Goal: Navigation & Orientation: Find specific page/section

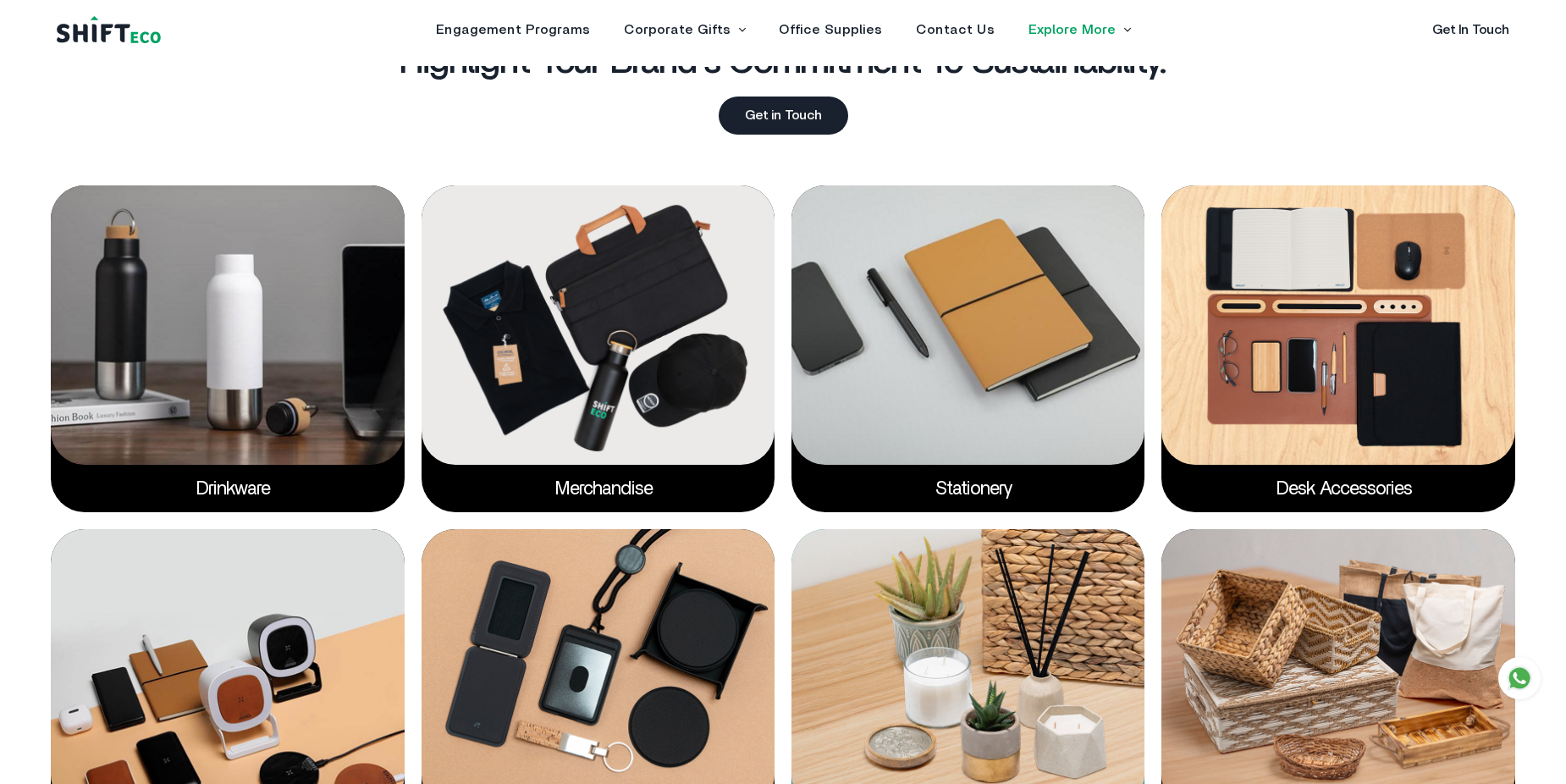
scroll to position [2821, 0]
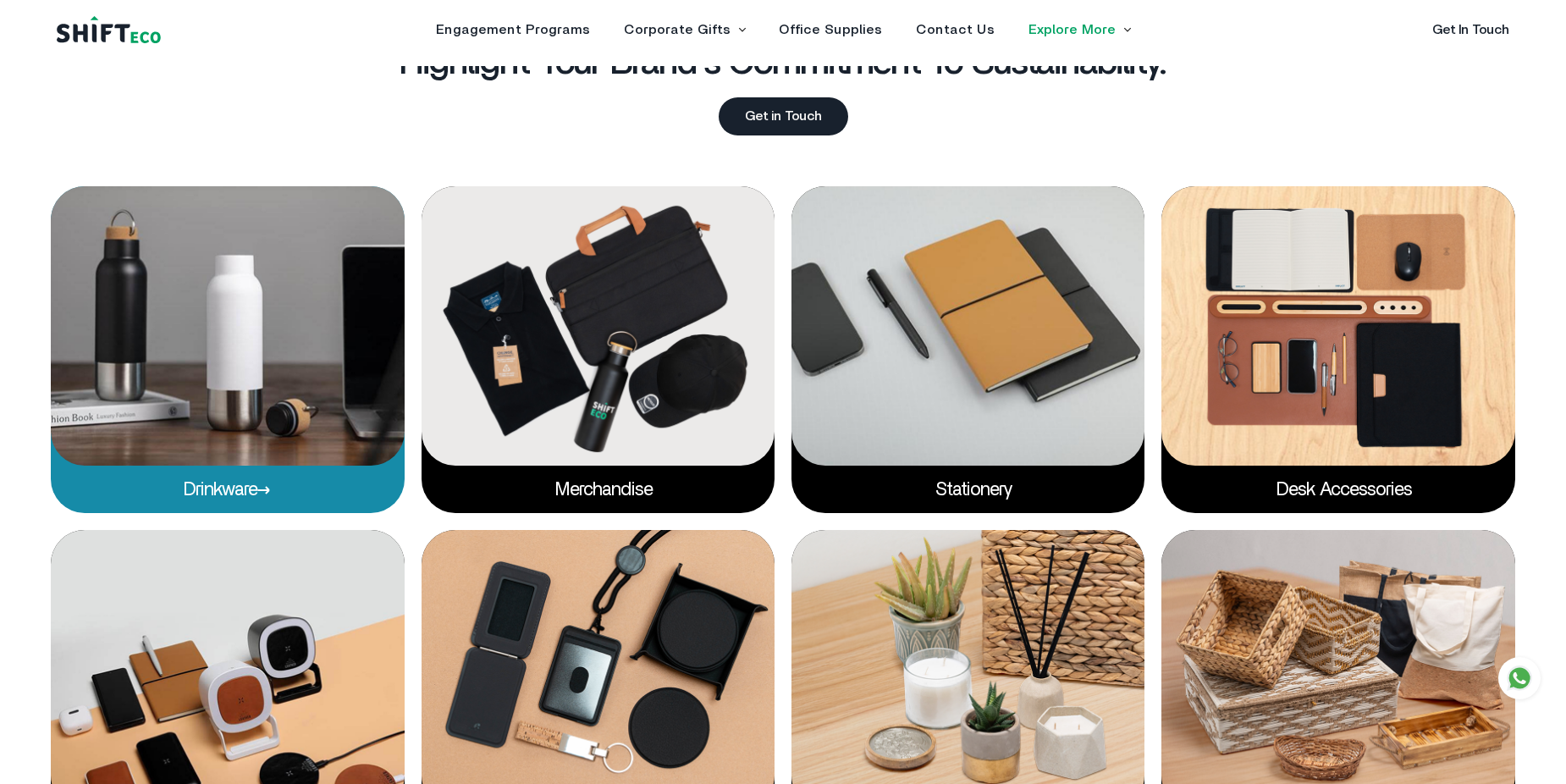
click at [200, 450] on img at bounding box center [227, 326] width 353 height 279
click at [214, 486] on link "Drinkware" at bounding box center [227, 489] width 87 height 18
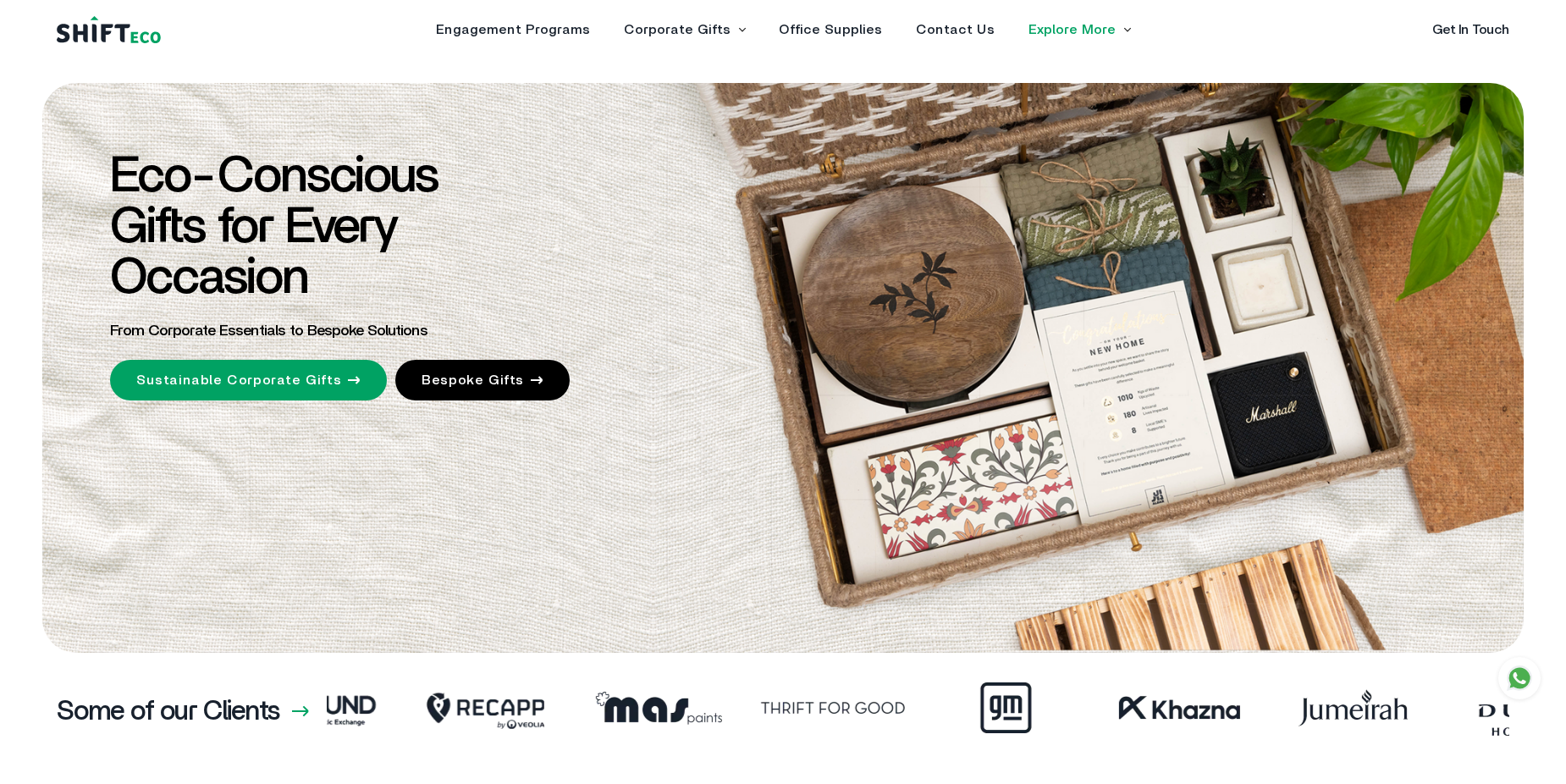
scroll to position [2821, 0]
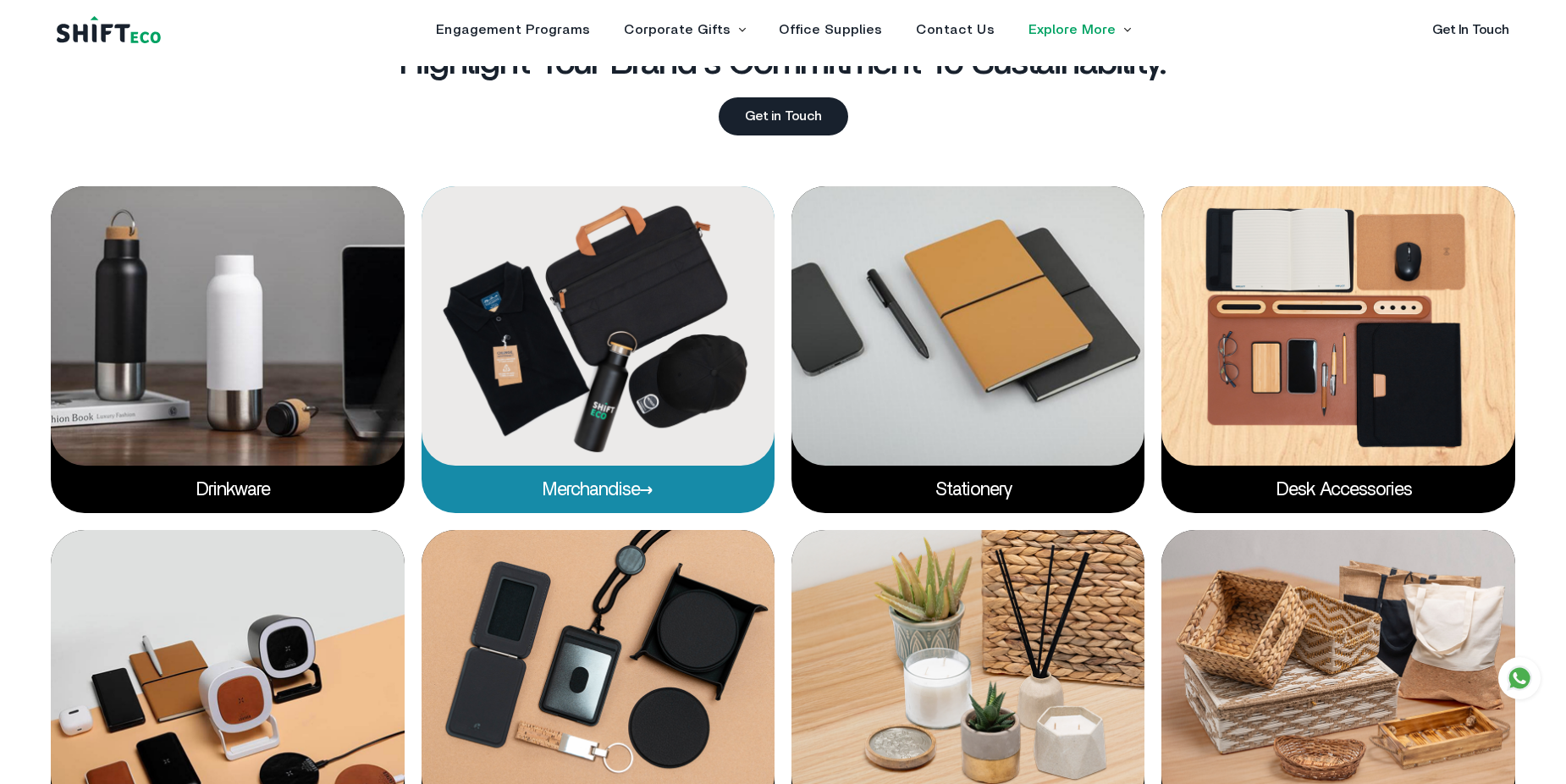
click at [596, 479] on p "Merchandise" at bounding box center [598, 489] width 353 height 47
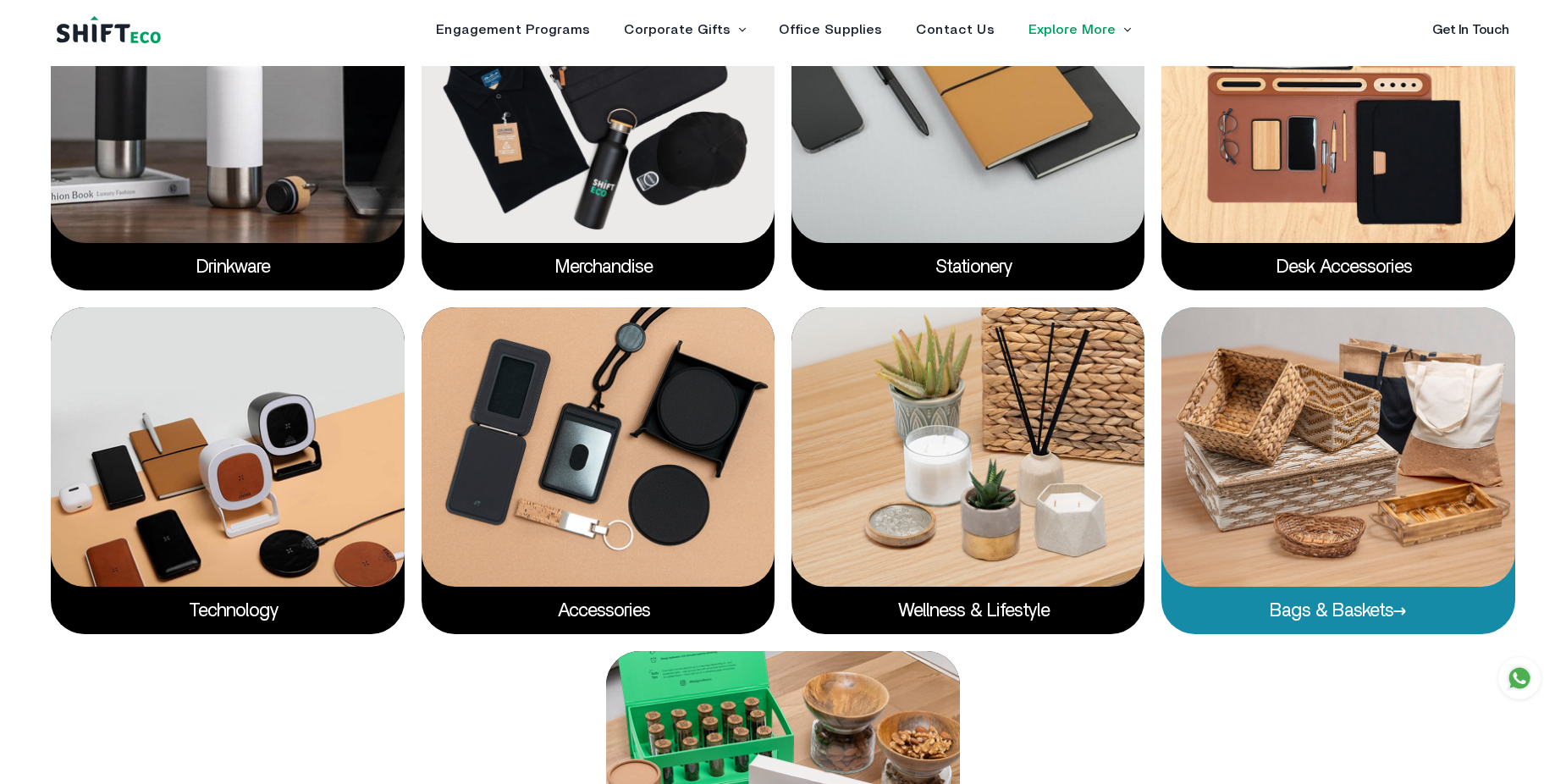
scroll to position [3045, 0]
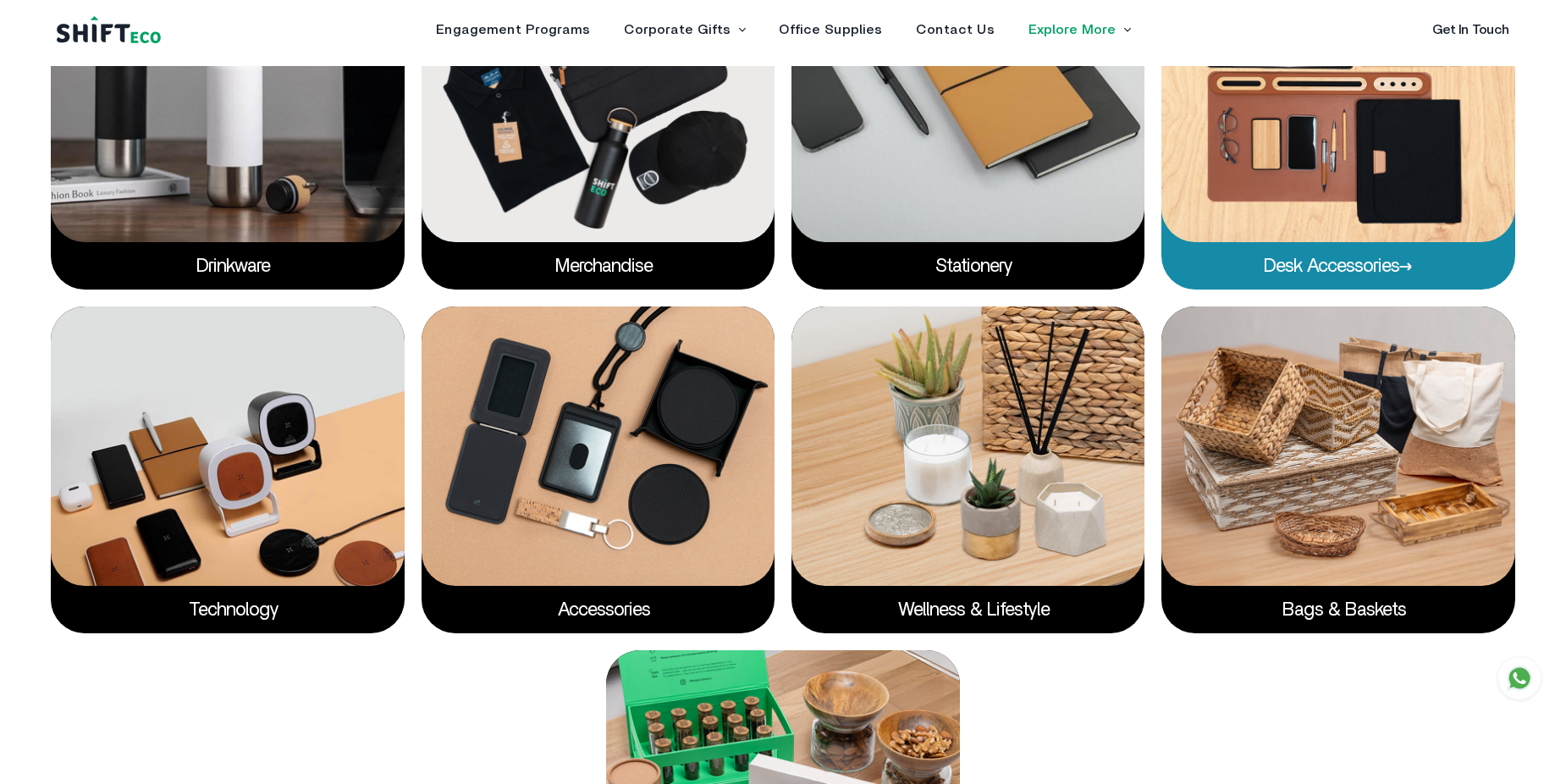
click at [1375, 183] on img at bounding box center [1339, 102] width 353 height 279
click at [1322, 254] on p "Desk accessories" at bounding box center [1339, 266] width 353 height 47
click at [1322, 262] on link "Desk accessories" at bounding box center [1339, 266] width 149 height 18
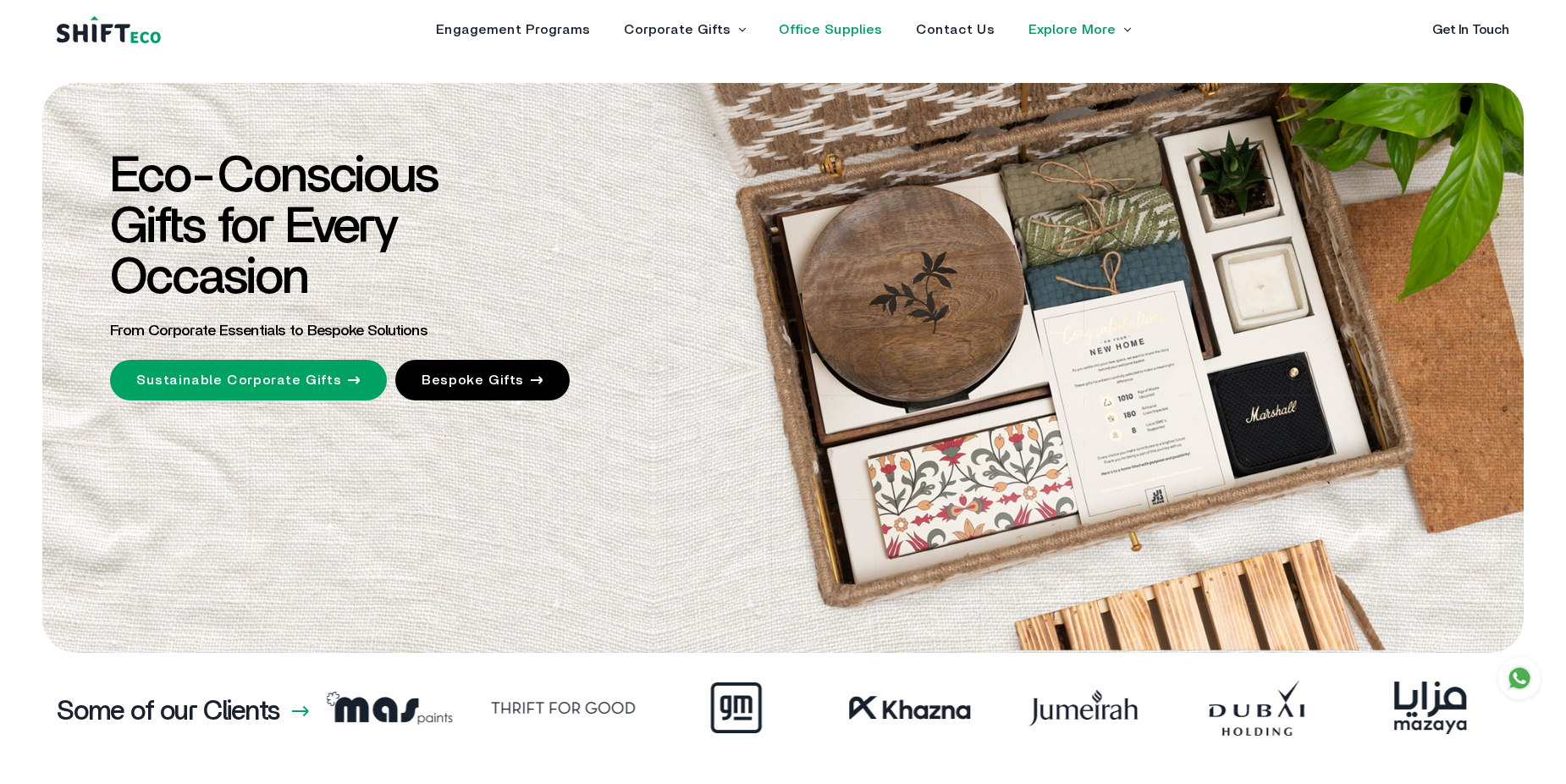
click at [834, 29] on link "Office Supplies" at bounding box center [831, 29] width 104 height 14
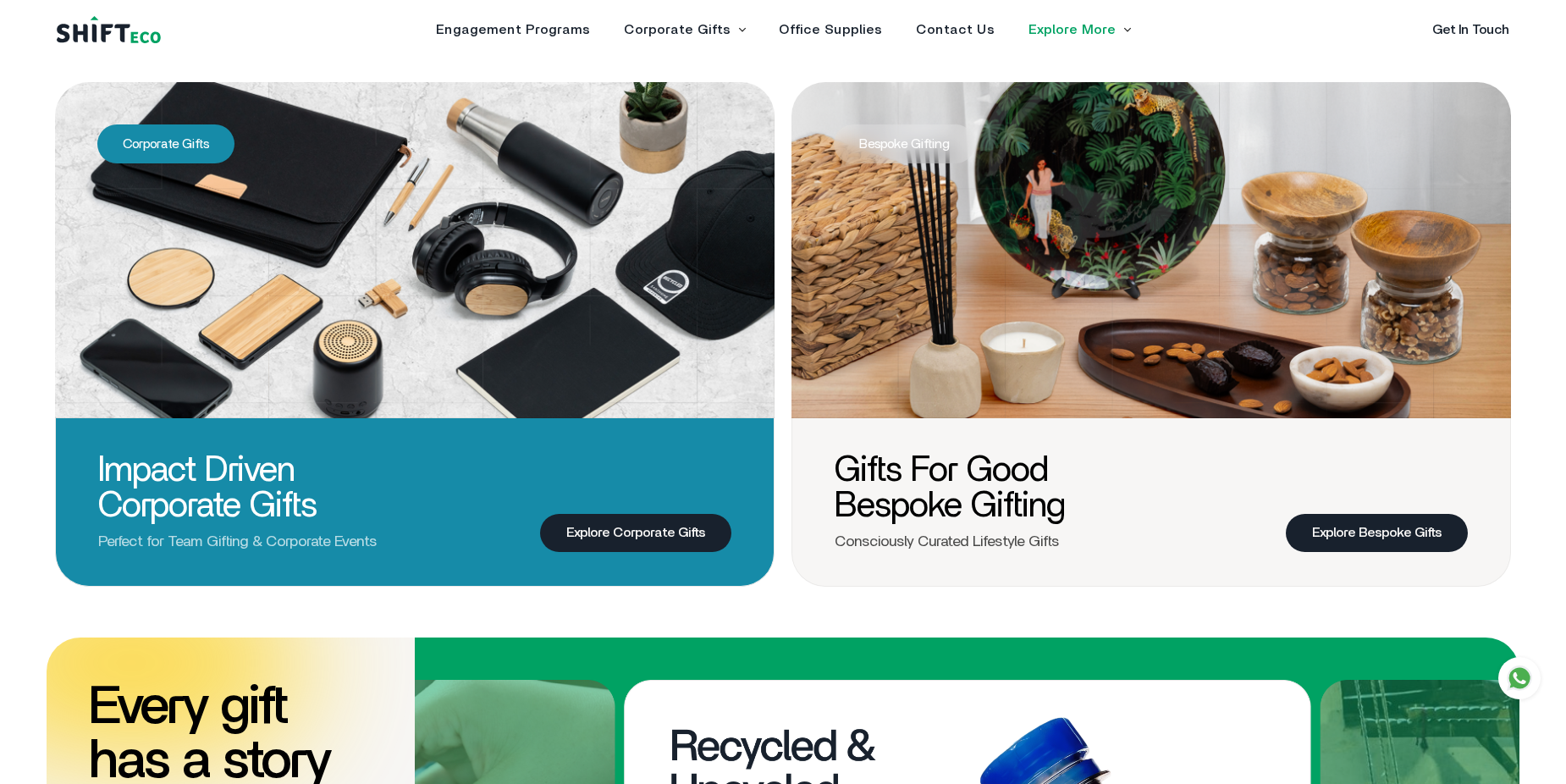
scroll to position [789, 0]
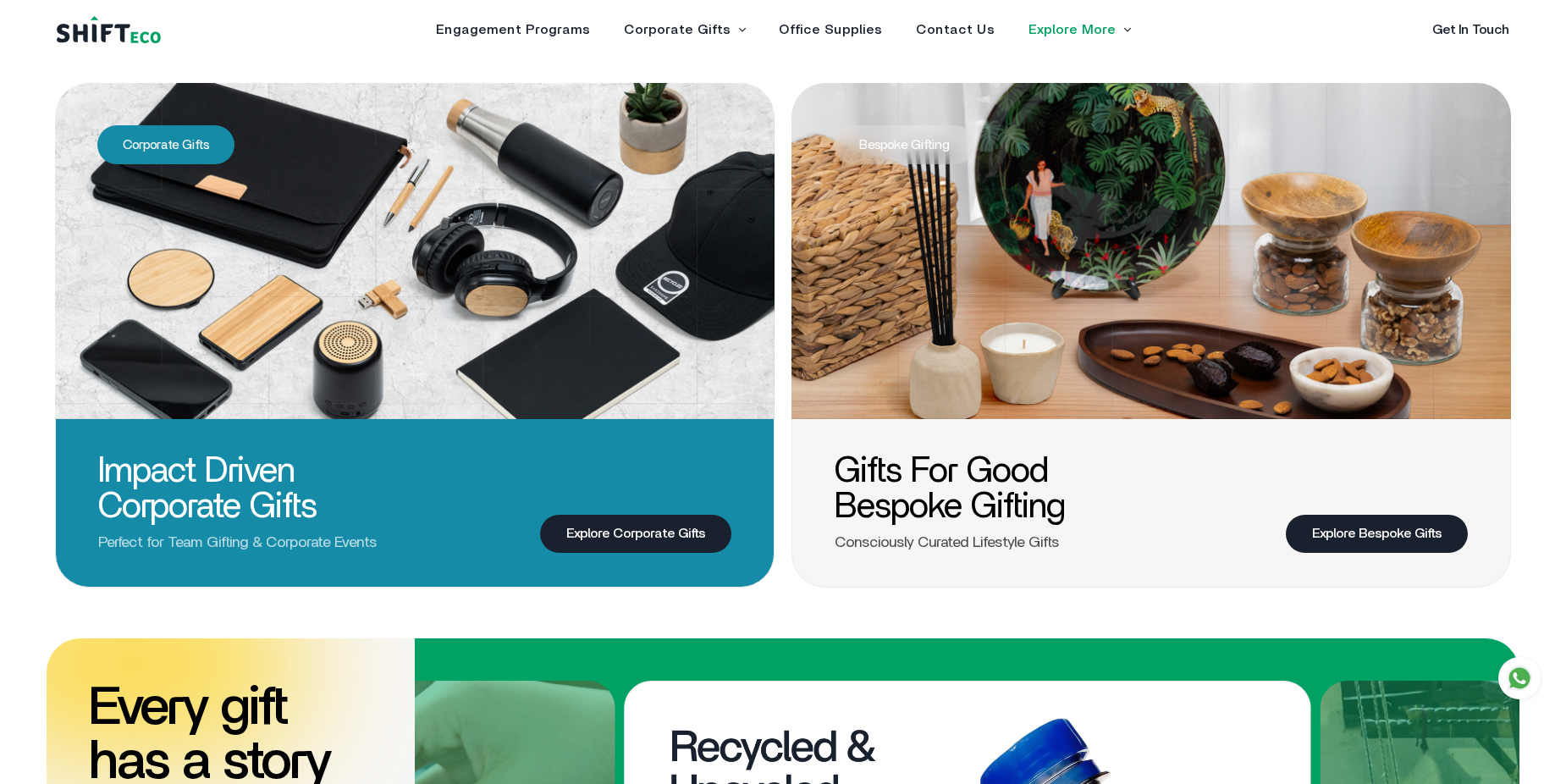
click at [624, 371] on img at bounding box center [414, 250] width 720 height 336
click at [555, 485] on div "Impact Driven Corporate Gifts Perfect for Team Gifting & Corporate Events Explo…" at bounding box center [414, 460] width 720 height 252
click at [596, 529] on link "Explore Corporate Gifts" at bounding box center [636, 534] width 191 height 38
